Goal: Information Seeking & Learning: Check status

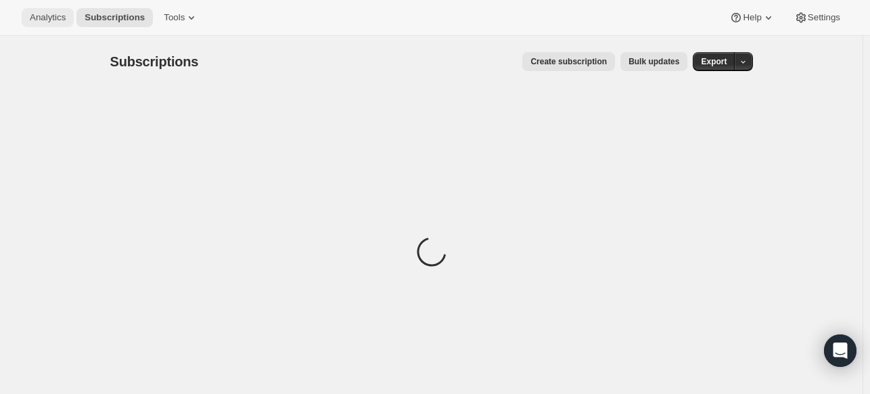
click at [40, 13] on span "Analytics" at bounding box center [48, 17] width 36 height 11
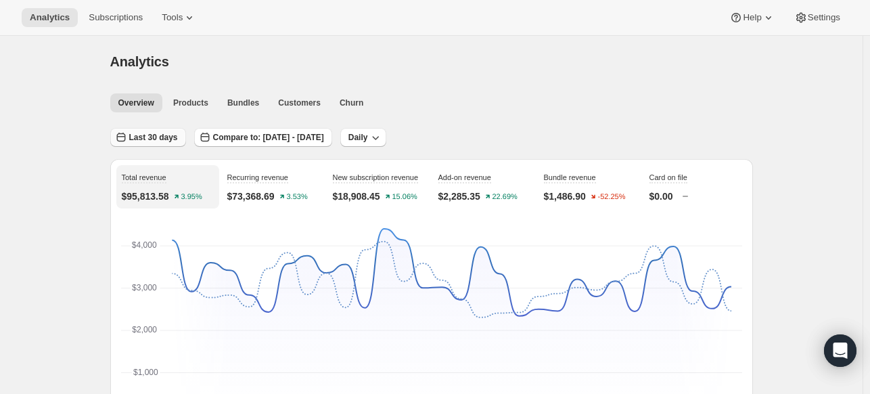
click at [176, 138] on span "Last 30 days" at bounding box center [153, 137] width 49 height 11
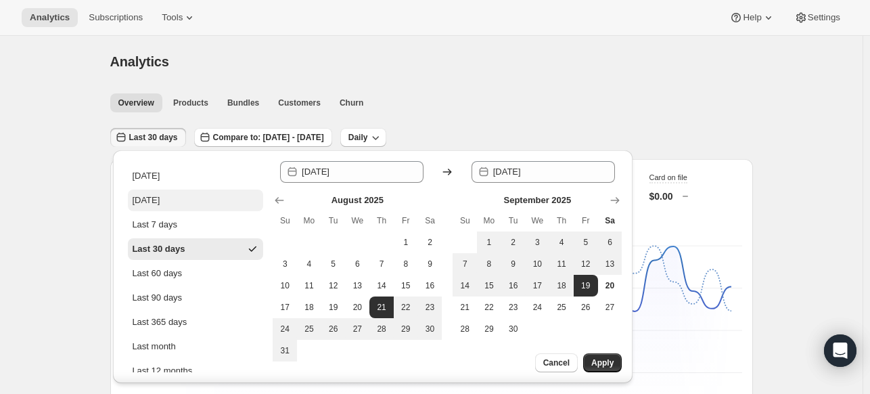
click at [160, 195] on div "[DATE]" at bounding box center [146, 200] width 28 height 14
type input "[DATE]"
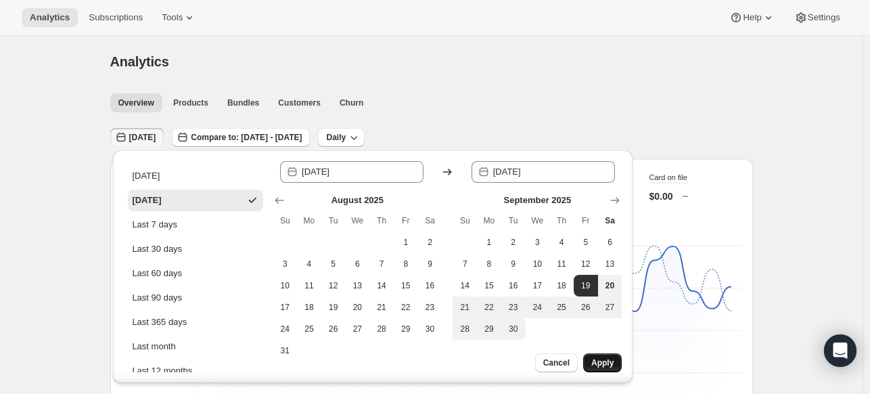
click at [609, 362] on span "Apply" at bounding box center [602, 362] width 22 height 11
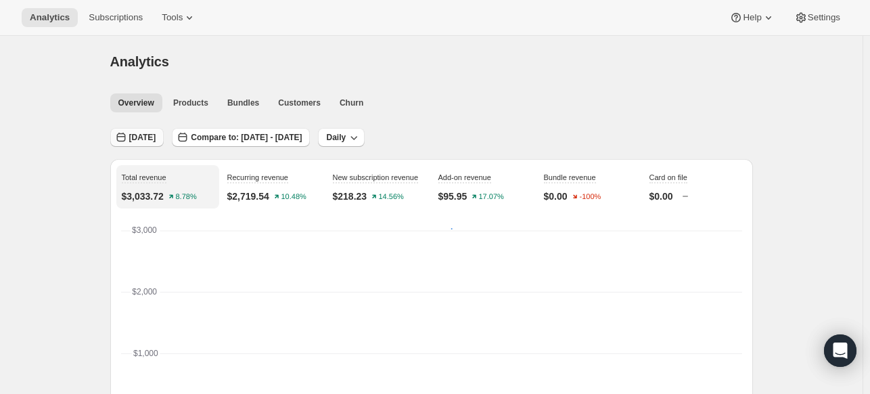
click at [144, 134] on span "[DATE]" at bounding box center [142, 137] width 27 height 11
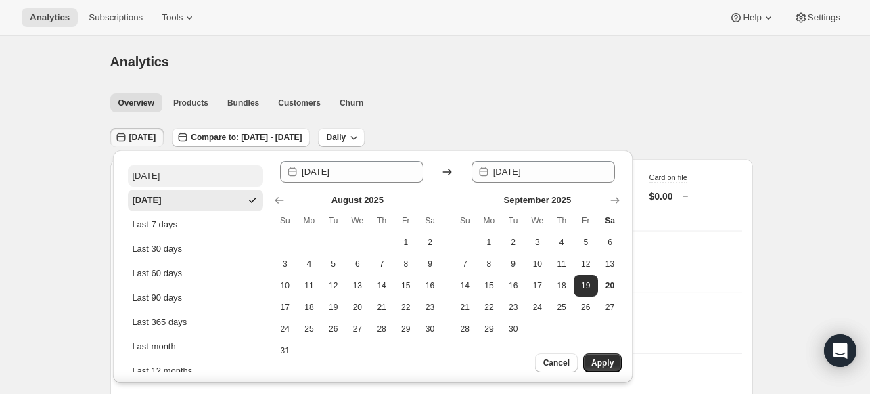
click at [169, 172] on button "[DATE]" at bounding box center [195, 176] width 135 height 22
type input "[DATE]"
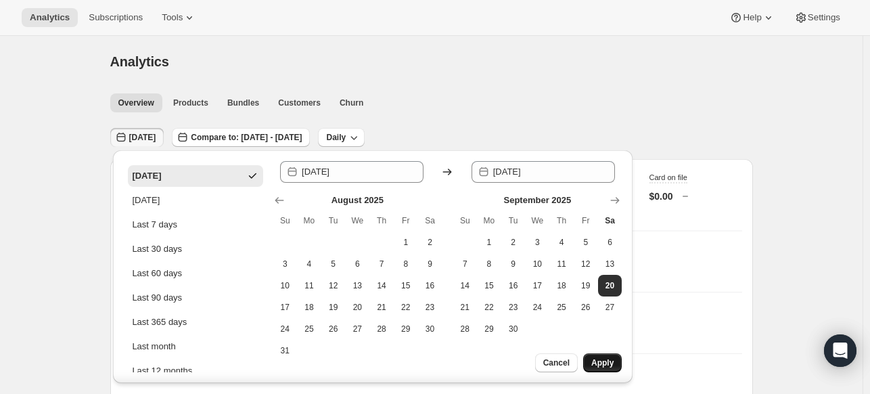
click at [613, 362] on span "Apply" at bounding box center [602, 362] width 22 height 11
